Goal: Information Seeking & Learning: Learn about a topic

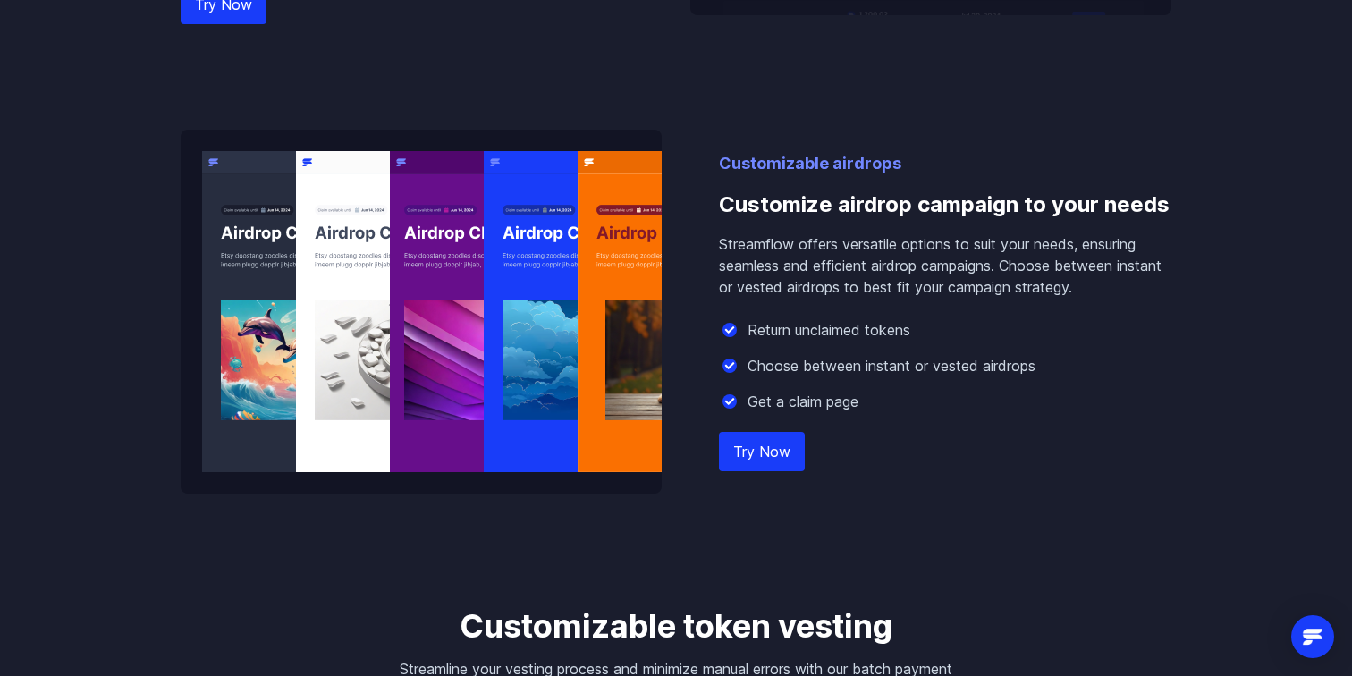
scroll to position [2093, 0]
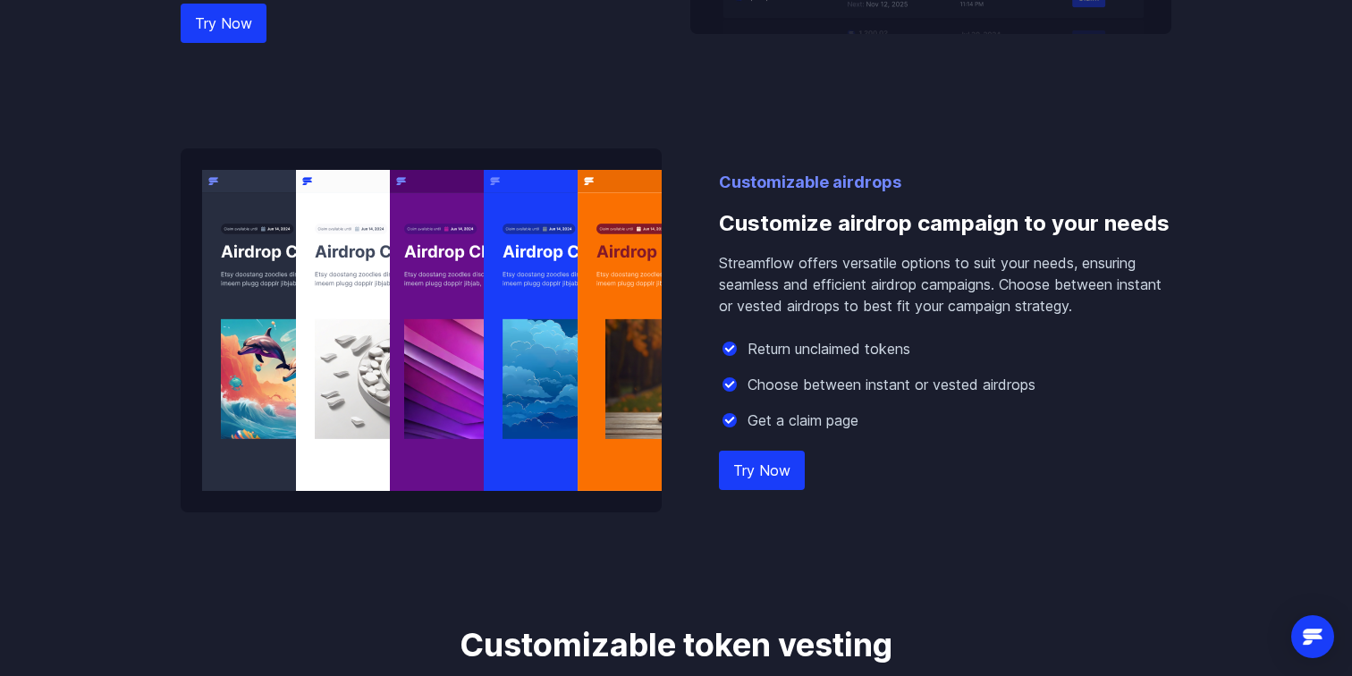
click at [752, 459] on link "Try Now" at bounding box center [762, 470] width 86 height 39
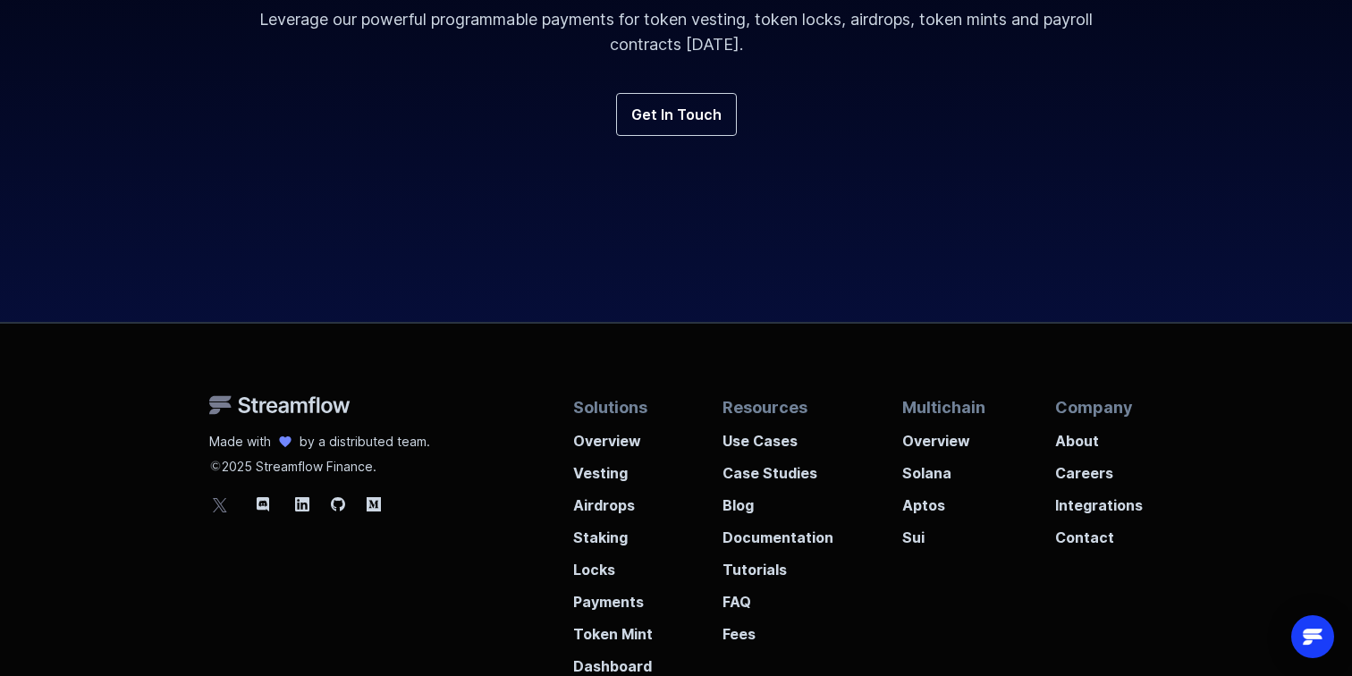
scroll to position [6636, 0]
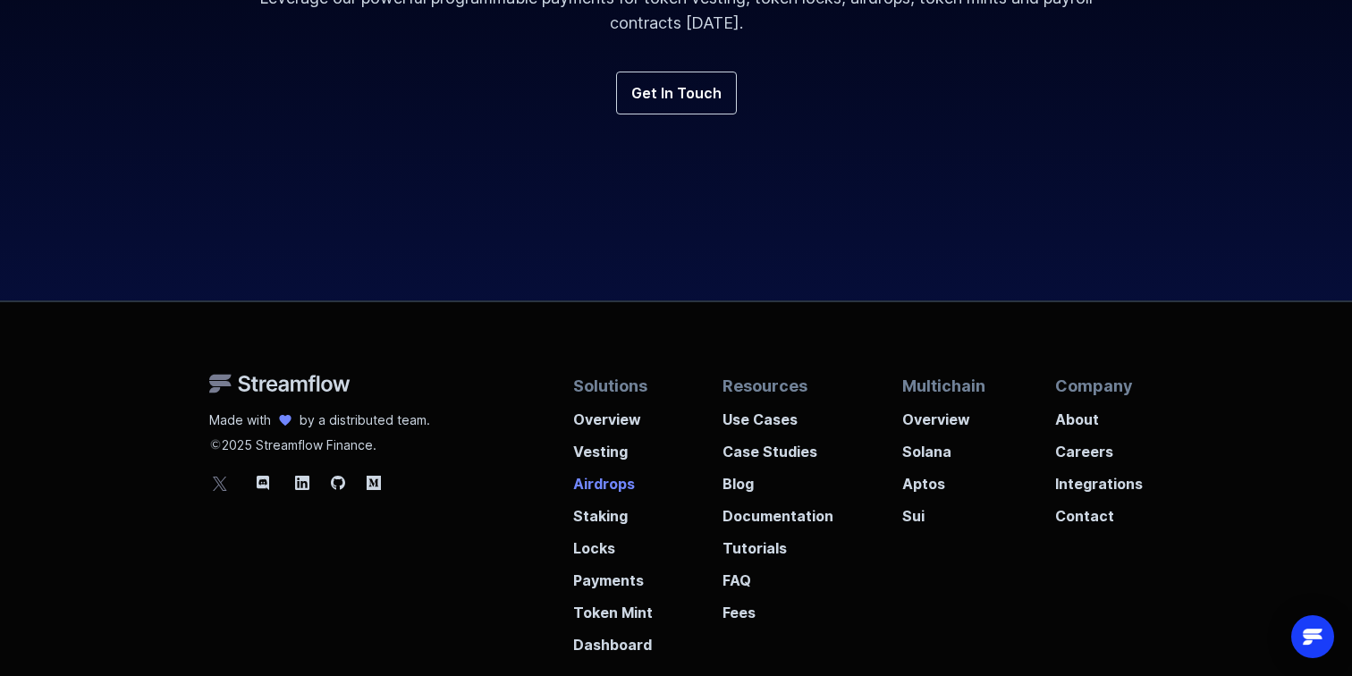
click at [603, 490] on p "Airdrops" at bounding box center [613, 478] width 80 height 32
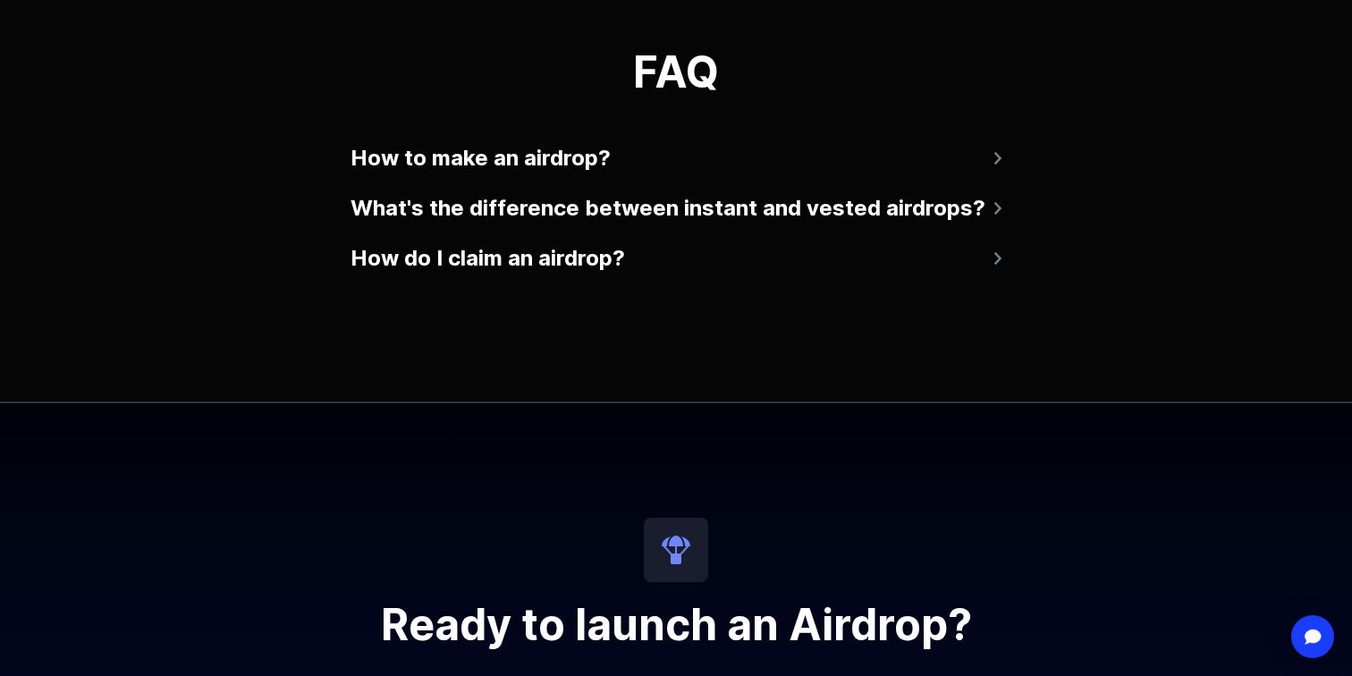
scroll to position [4016, 0]
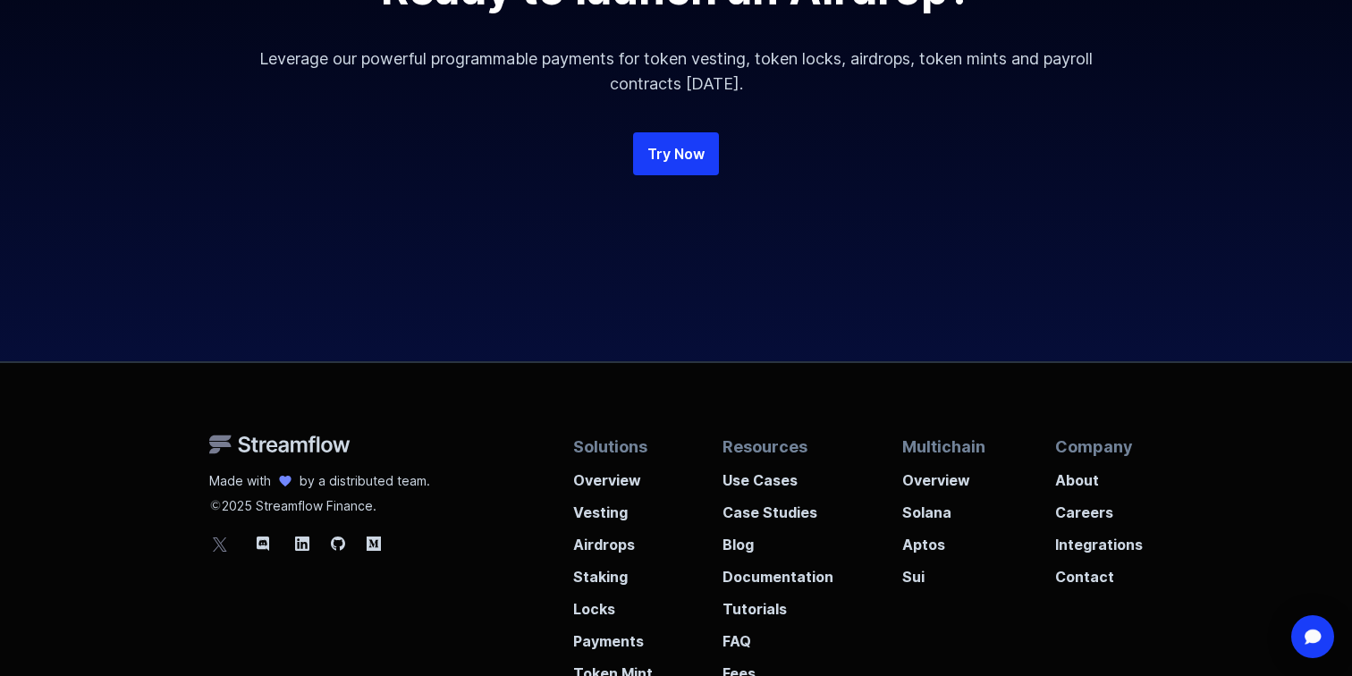
scroll to position [4788, 0]
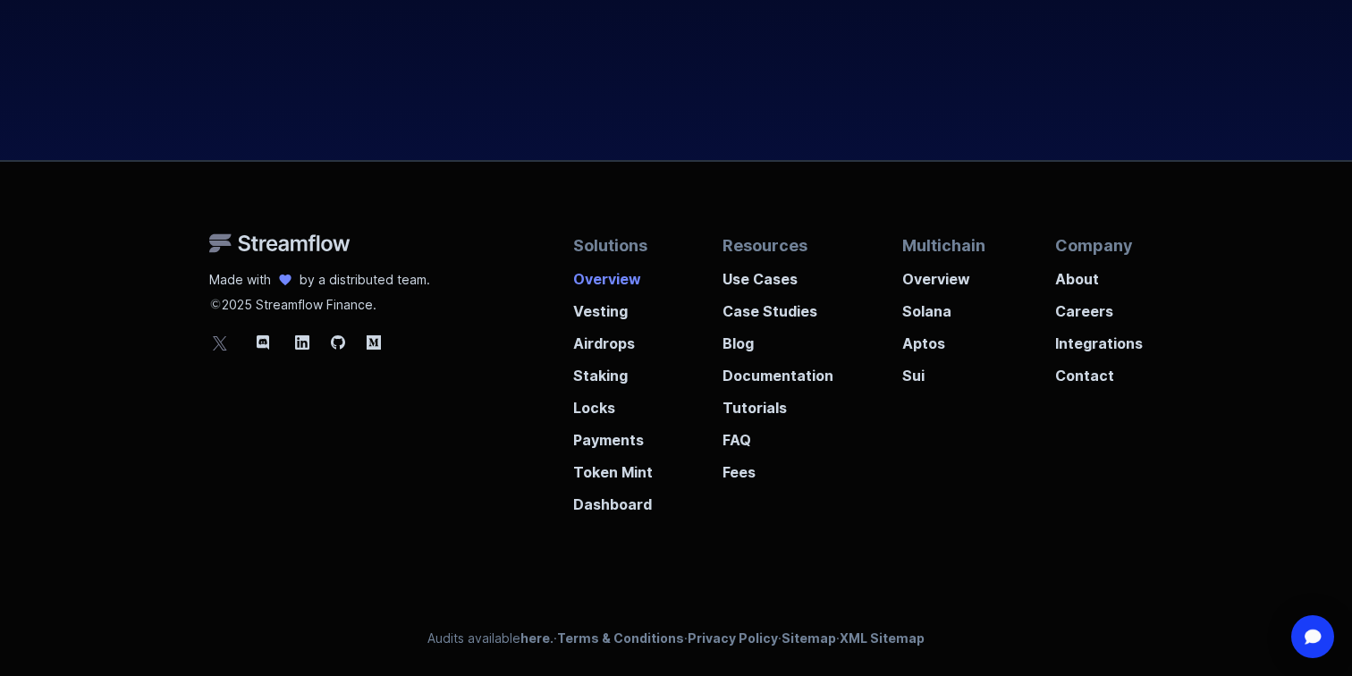
click at [609, 277] on p "Overview" at bounding box center [613, 273] width 80 height 32
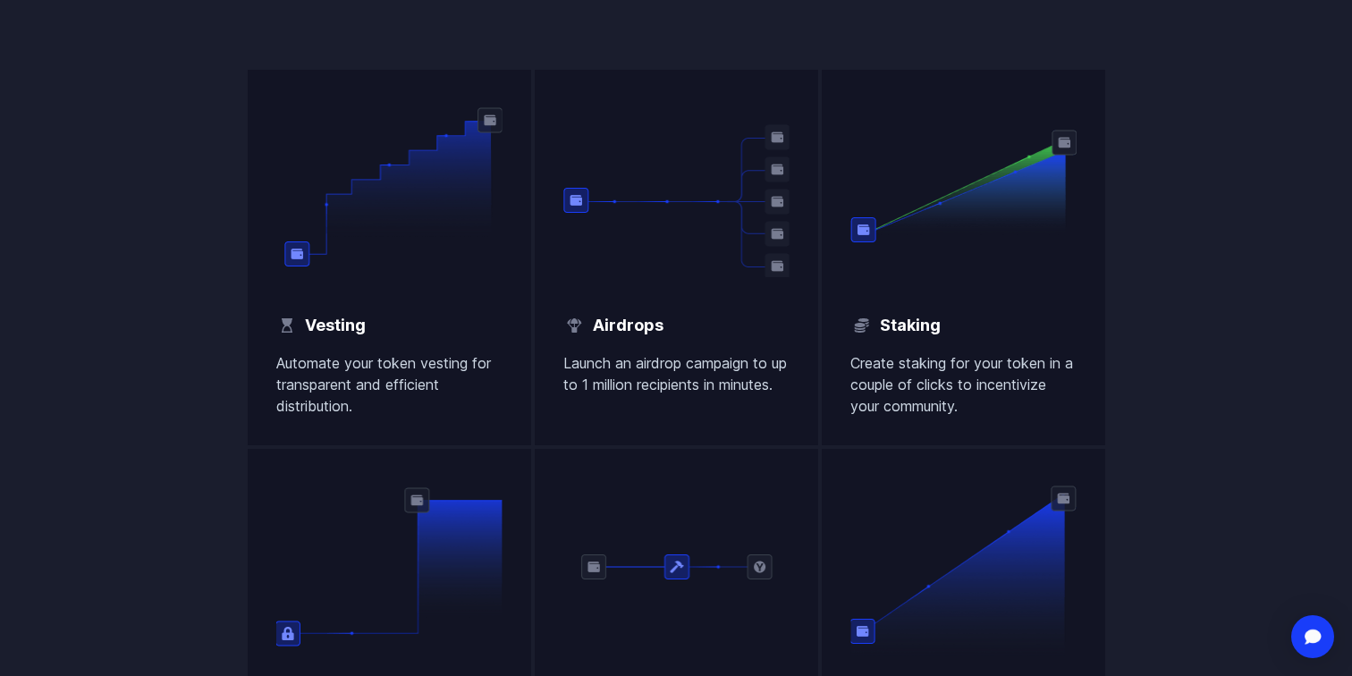
scroll to position [1193, 0]
